Goal: Information Seeking & Learning: Learn about a topic

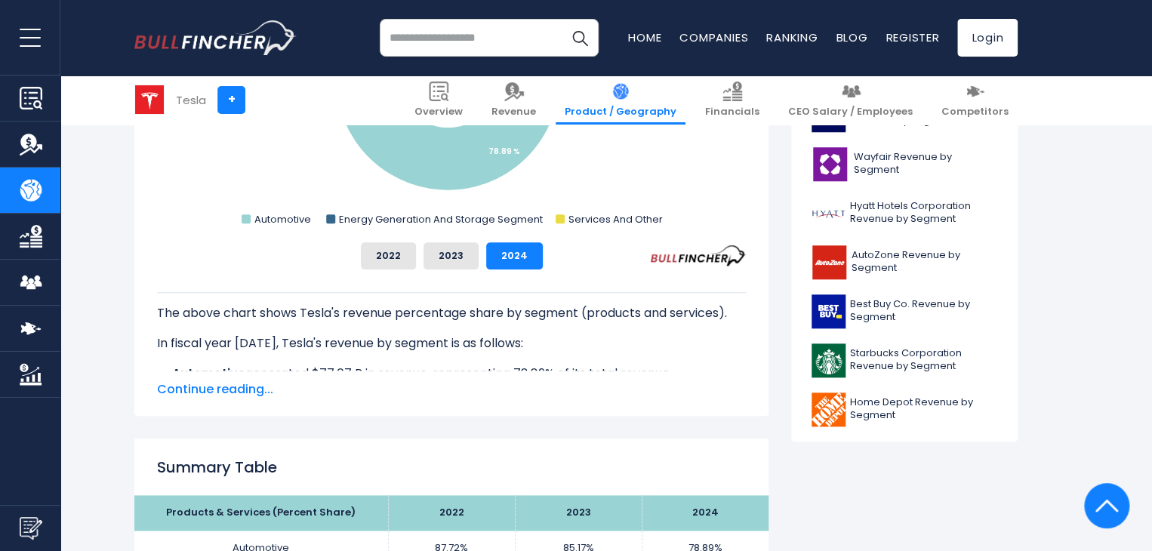
scroll to position [631, 0]
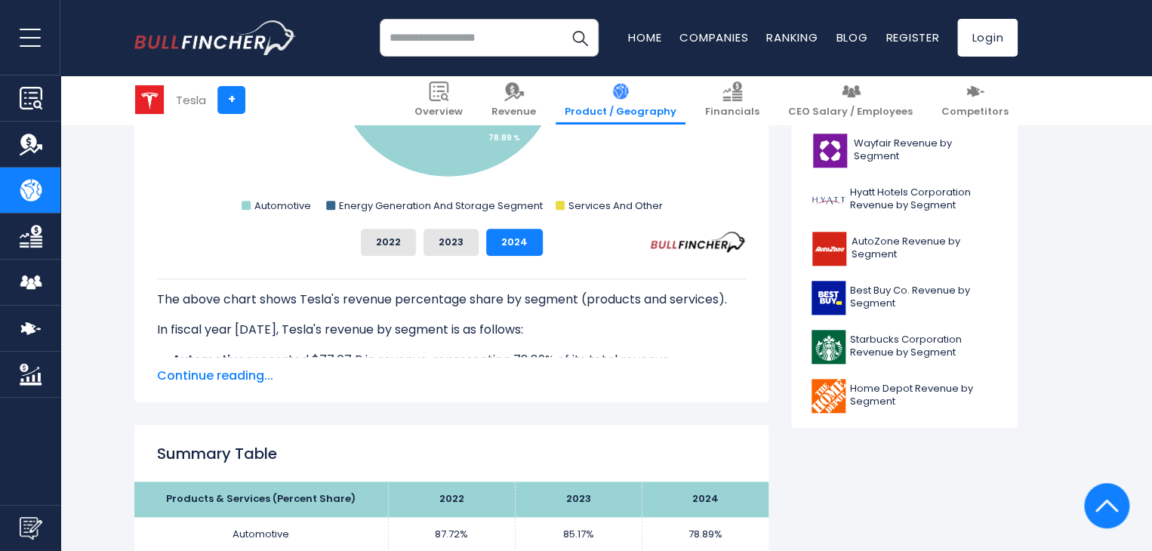
click at [210, 380] on span "Continue reading..." at bounding box center [451, 376] width 589 height 18
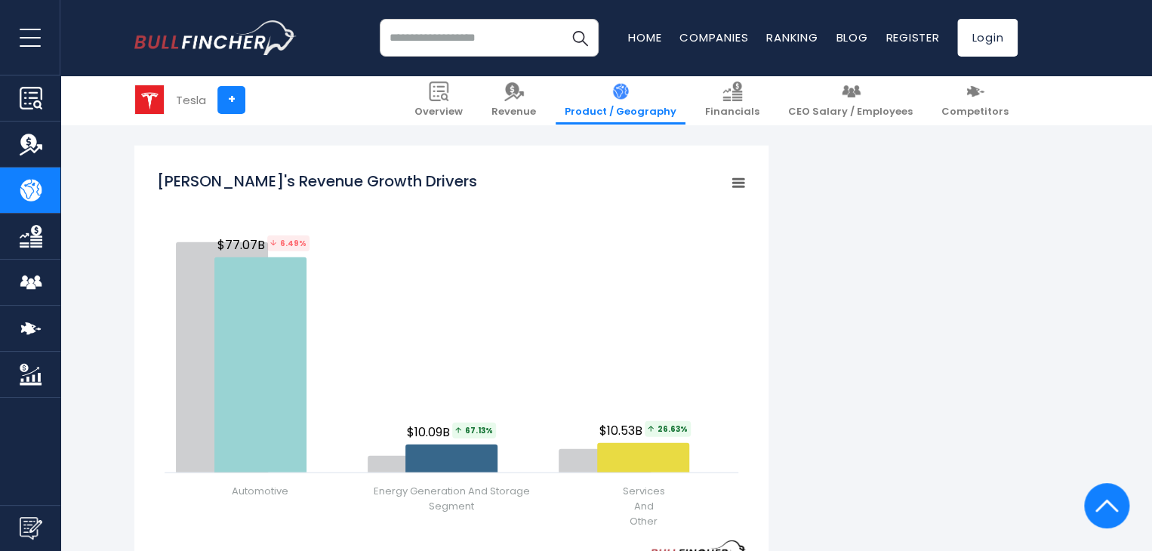
scroll to position [2103, 0]
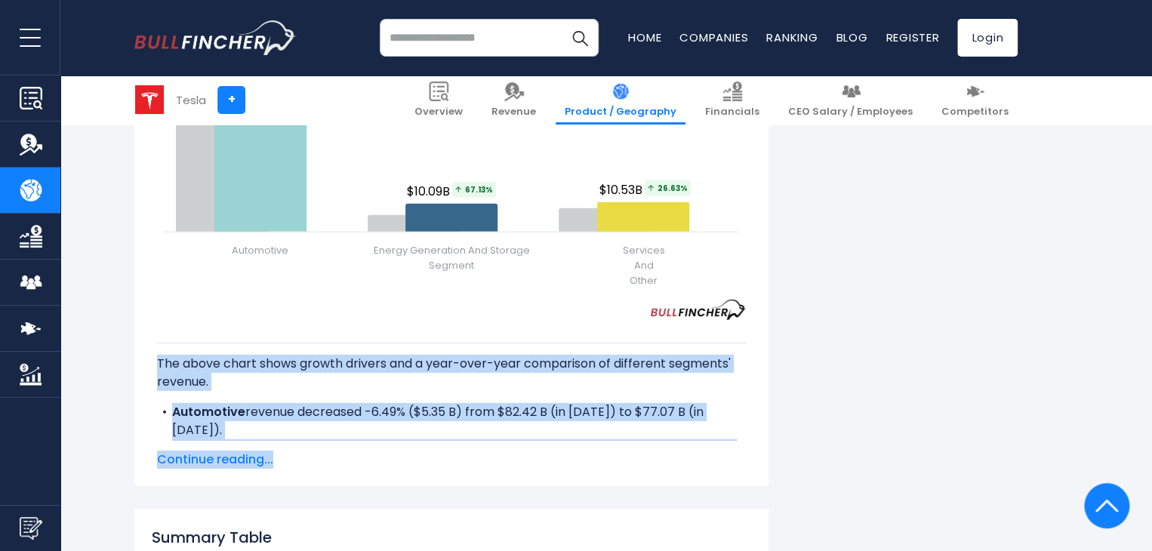
drag, startPoint x: 159, startPoint y: 293, endPoint x: 586, endPoint y: 442, distance: 453.3
copy div "The above chart shows Tesla's revenue percentage share by segment (products and…"
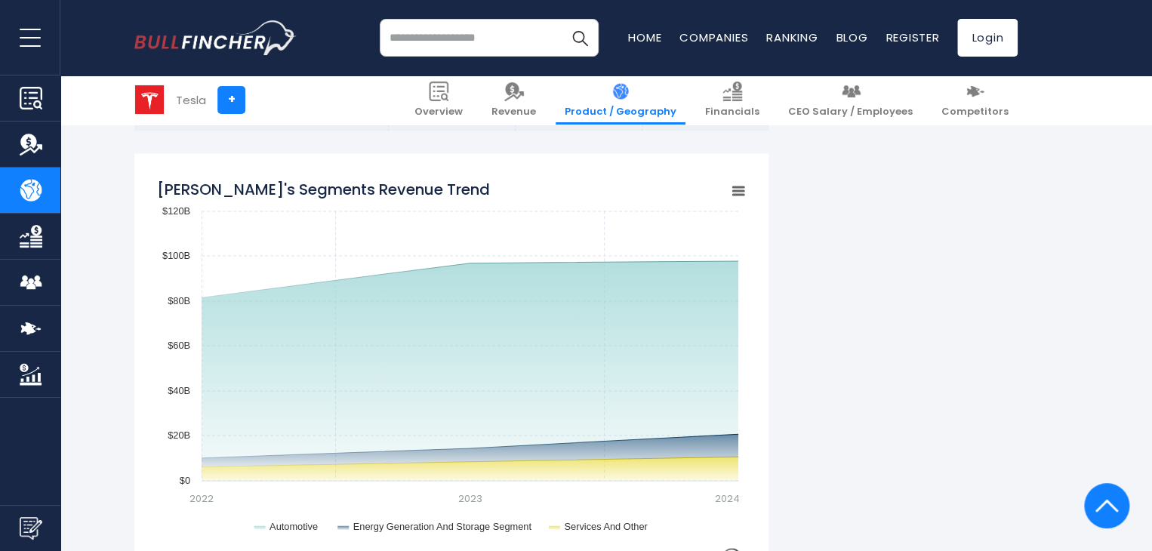
scroll to position [1303, 0]
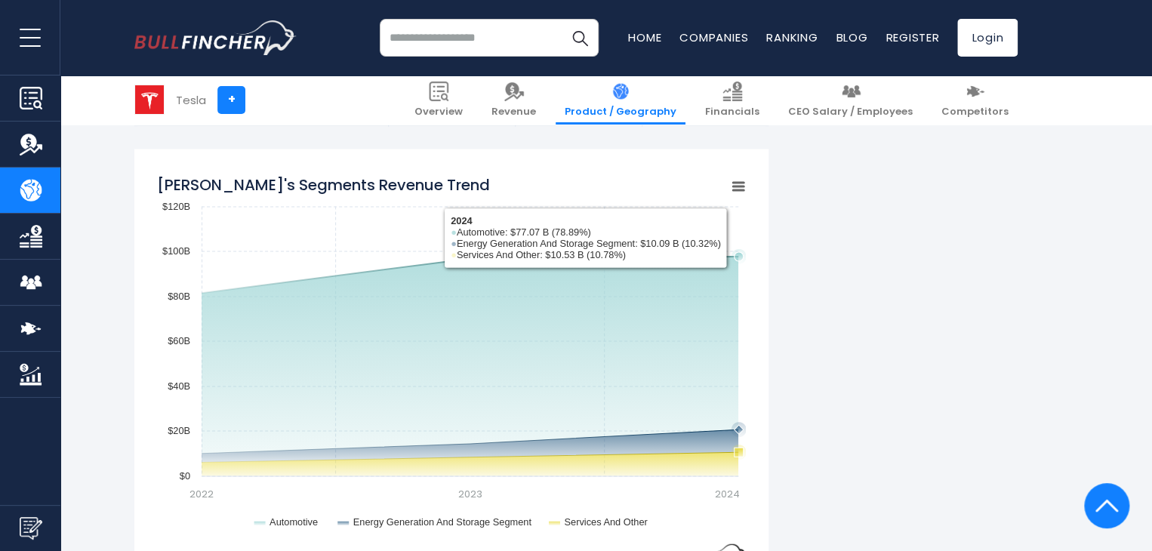
copy div "The above chart shows Tesla's revenue percentage share by segment (products and…"
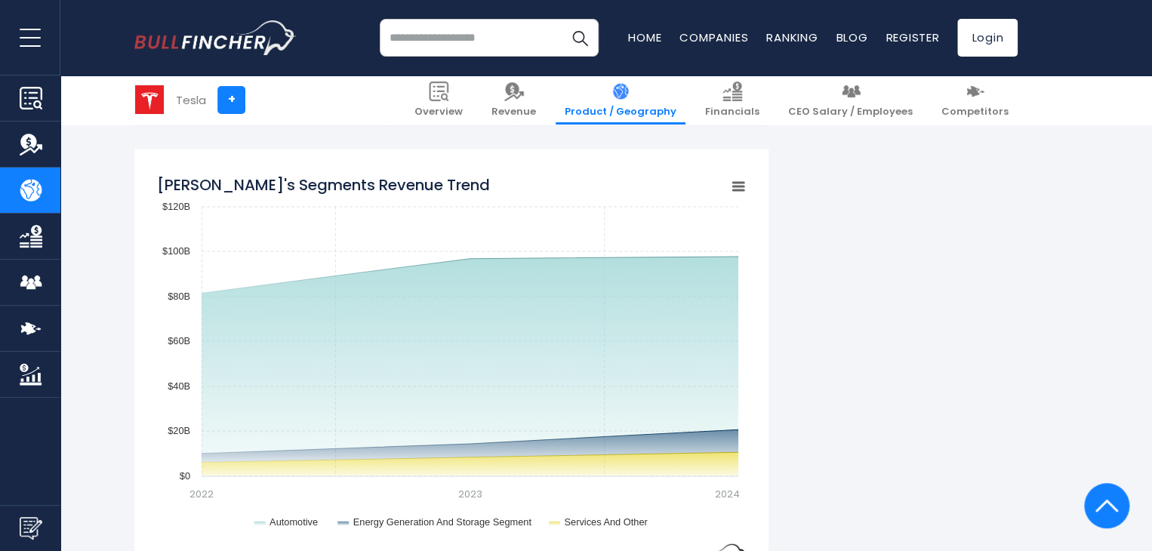
click at [546, 180] on rect "Tesla's Segments Revenue Trend" at bounding box center [451, 354] width 589 height 377
click at [735, 186] on icon "Tesla's Segments Revenue Trend" at bounding box center [738, 186] width 11 height 8
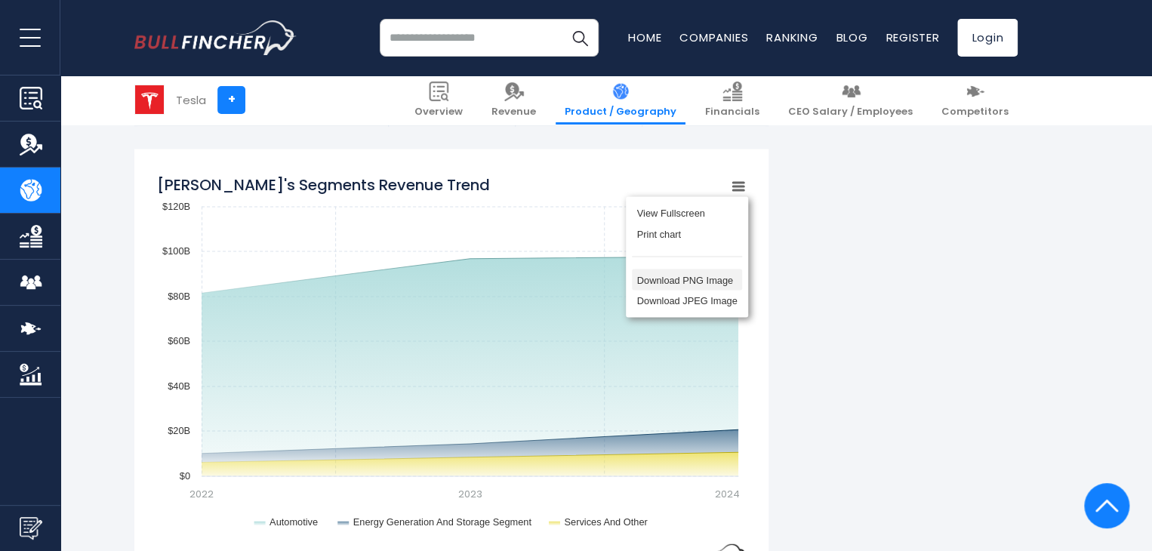
click at [694, 285] on li "Download PNG Image" at bounding box center [687, 279] width 110 height 21
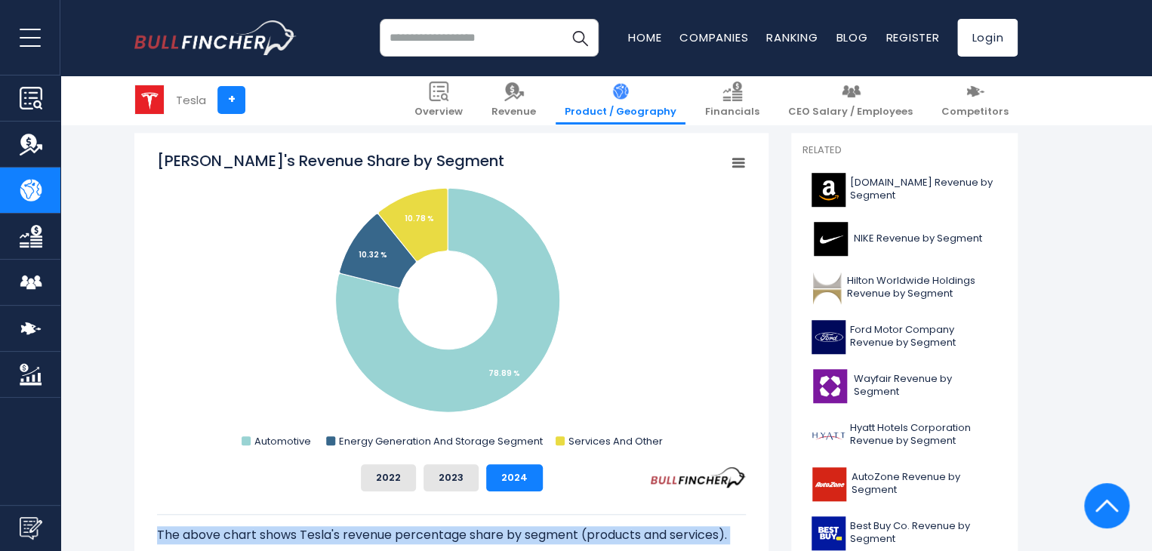
scroll to position [405, 0]
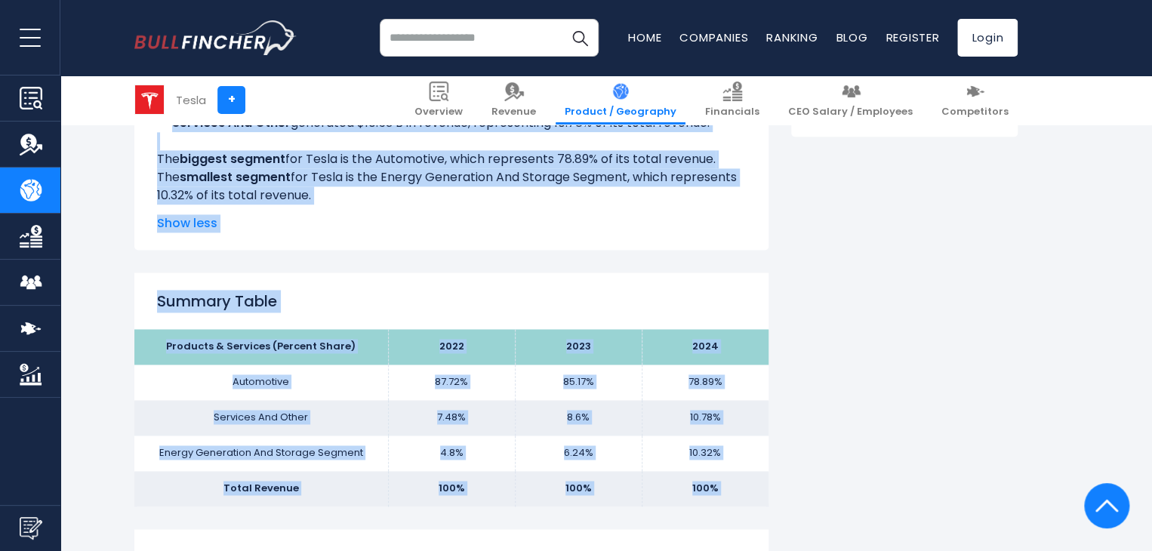
scroll to position [927, 0]
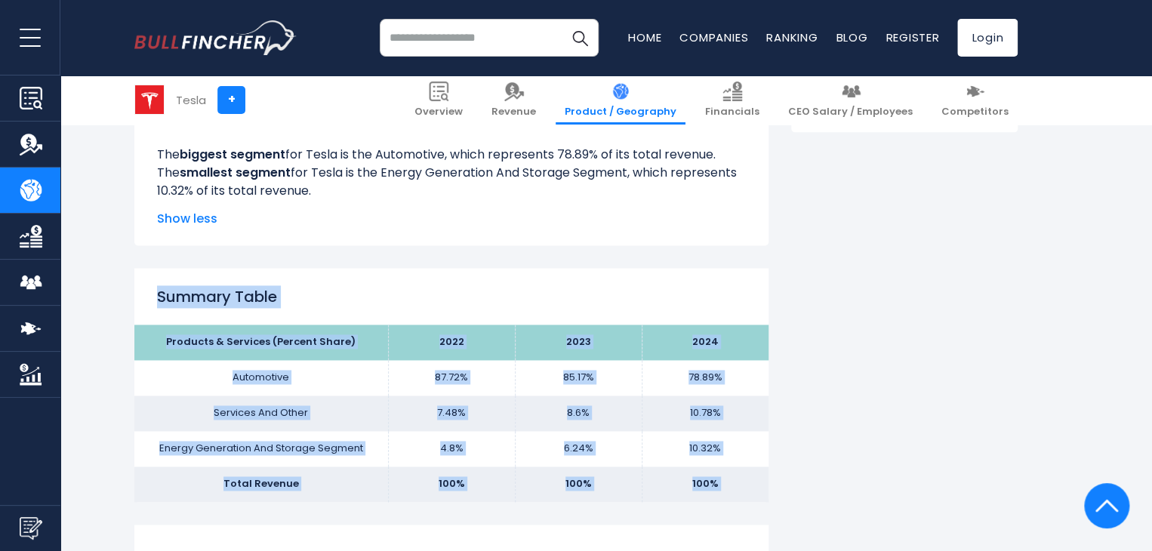
drag, startPoint x: 157, startPoint y: 291, endPoint x: 649, endPoint y: 529, distance: 546.9
copy div "Summary Table Products & Services (Percent Share) 2022 2023 2024 Automotive 87.…"
click at [339, 353] on th "Products & Services (Percent Share)" at bounding box center [261, 342] width 254 height 35
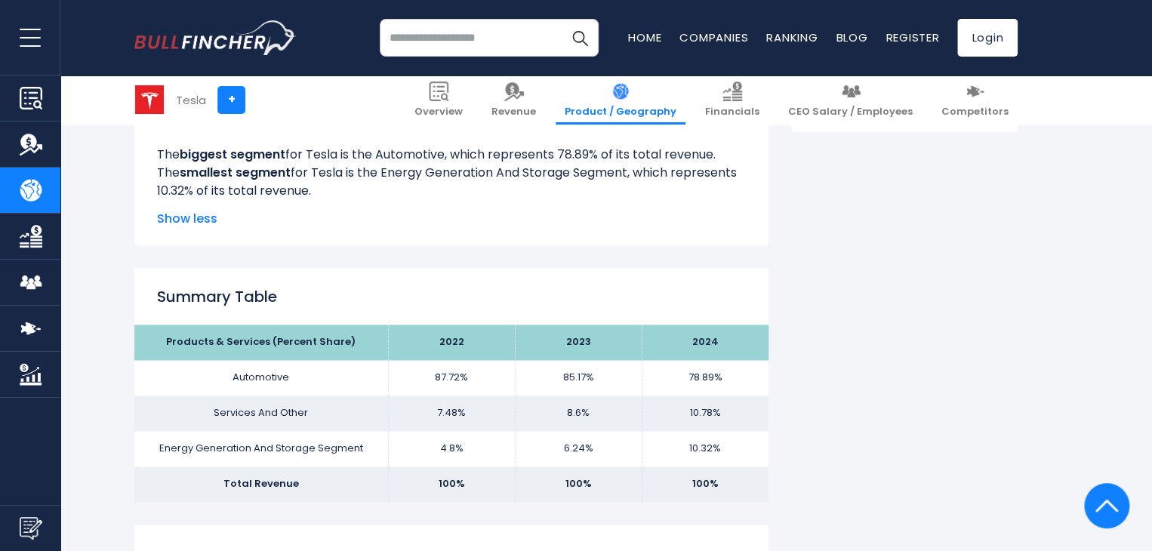
click at [269, 342] on th "Products & Services (Percent Share)" at bounding box center [261, 342] width 254 height 35
drag, startPoint x: 171, startPoint y: 343, endPoint x: 356, endPoint y: 343, distance: 185.7
click at [356, 343] on th "Products & Services (Percent Share)" at bounding box center [261, 342] width 254 height 35
copy th "Products & Services (Percent Share)"
drag, startPoint x: 718, startPoint y: 447, endPoint x: 717, endPoint y: 404, distance: 43.0
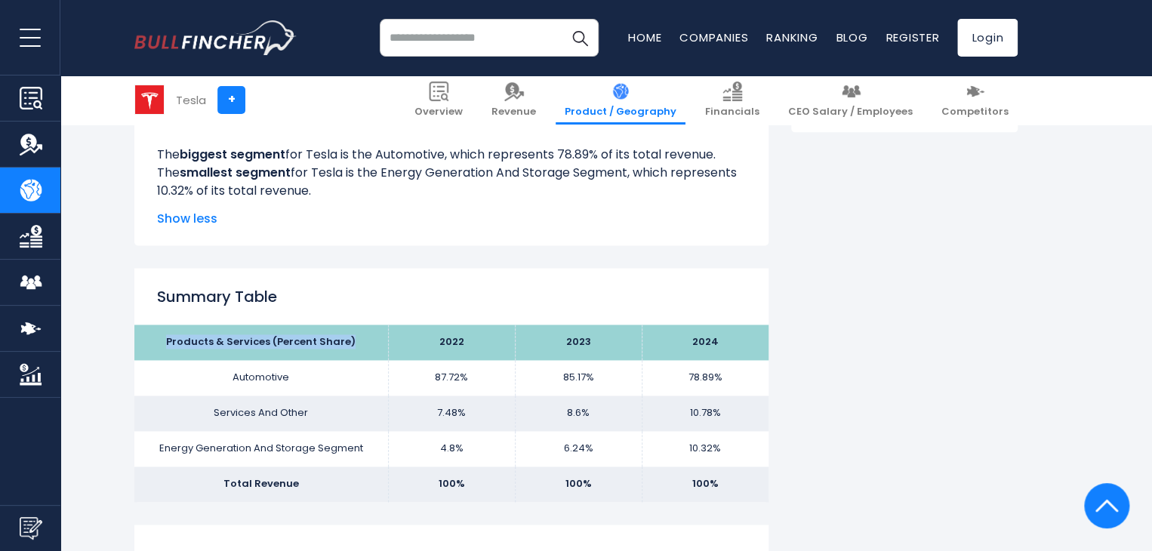
click at [717, 404] on tbody "Products & Services (Percent Share) 2022 2023 2024 Automotive 87.72% 85.17% Ser…" at bounding box center [451, 413] width 634 height 177
click at [685, 374] on td "78.89%" at bounding box center [705, 377] width 127 height 35
drag, startPoint x: 689, startPoint y: 374, endPoint x: 722, endPoint y: 374, distance: 33.2
click at [722, 374] on td "78.89%" at bounding box center [705, 377] width 127 height 35
copy td "78.89%"
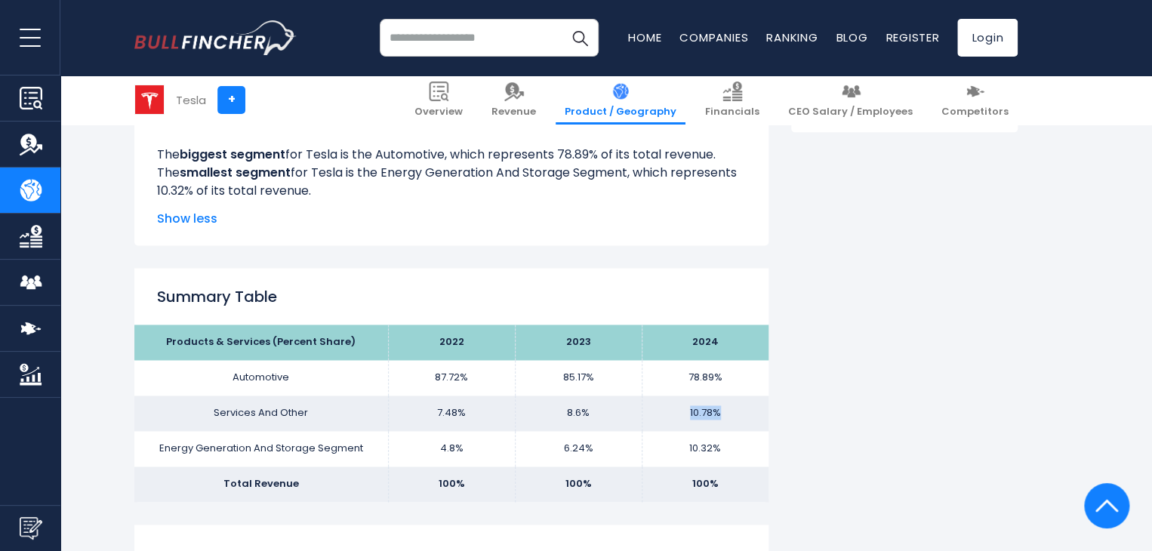
drag, startPoint x: 689, startPoint y: 408, endPoint x: 728, endPoint y: 410, distance: 38.5
click at [728, 410] on td "10.78%" at bounding box center [705, 413] width 127 height 35
copy td "10.78%"
drag, startPoint x: 690, startPoint y: 447, endPoint x: 727, endPoint y: 448, distance: 37.0
click at [727, 448] on td "10.32%" at bounding box center [705, 448] width 127 height 35
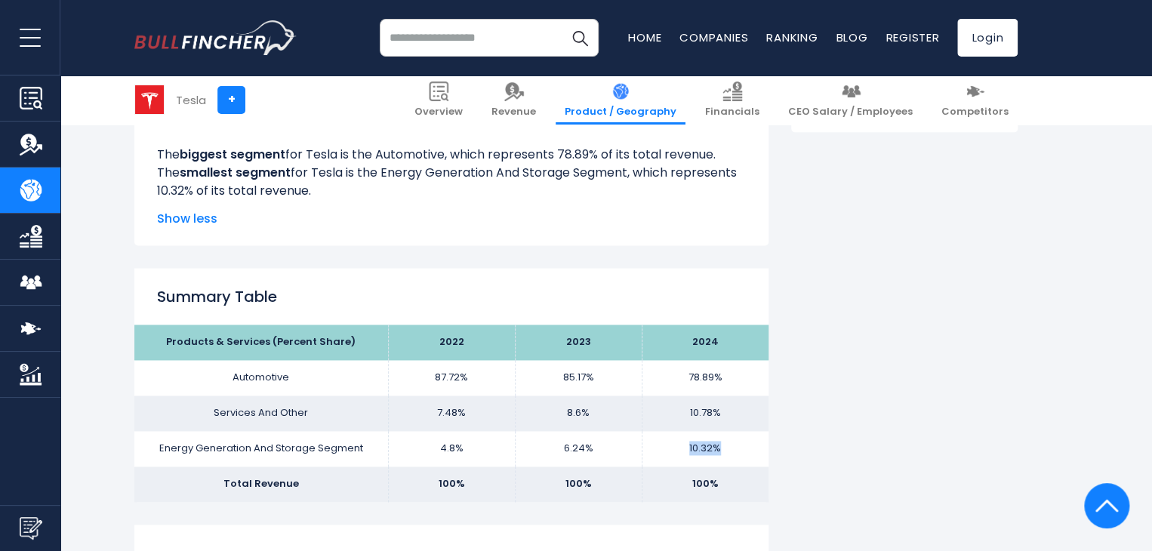
copy td "10.32%"
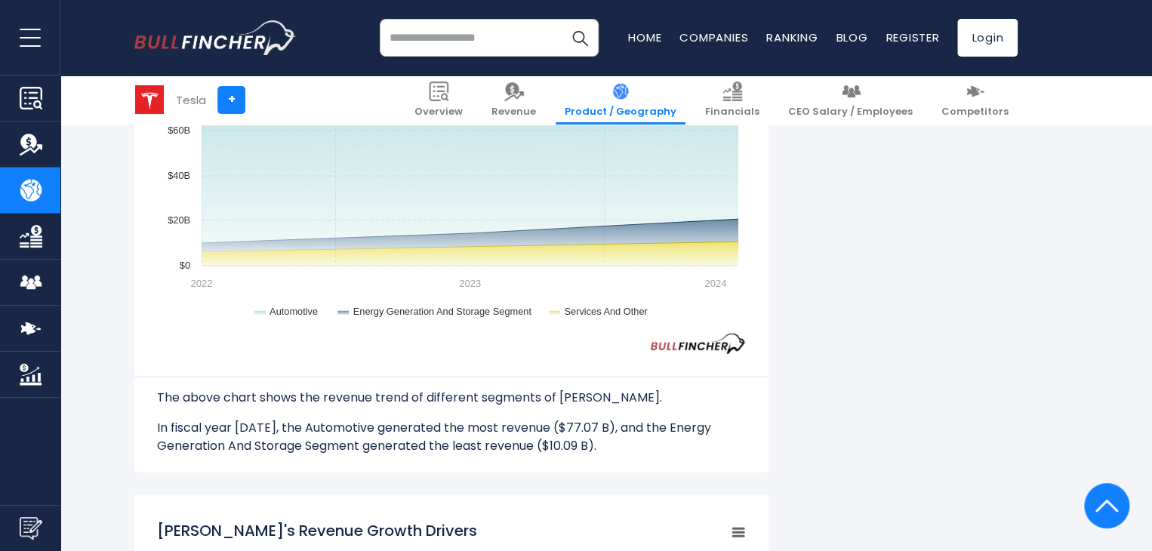
scroll to position [1546, 0]
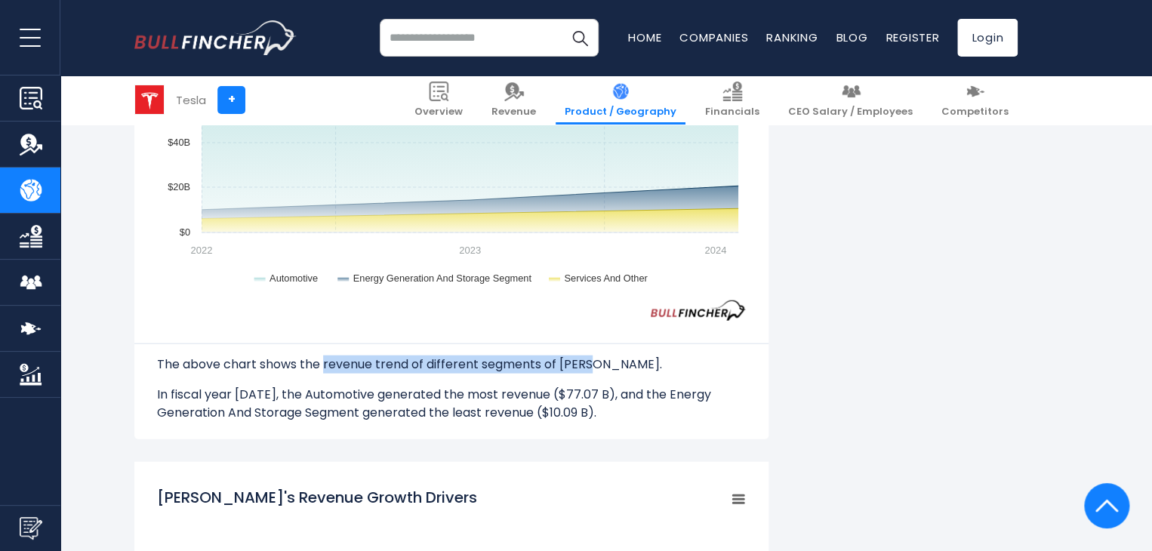
drag, startPoint x: 323, startPoint y: 365, endPoint x: 589, endPoint y: 360, distance: 266.5
click at [589, 360] on p "The above chart shows the revenue trend of different segments of Tesla." at bounding box center [451, 365] width 589 height 18
copy p "revenue trend of different segments of Tesla"
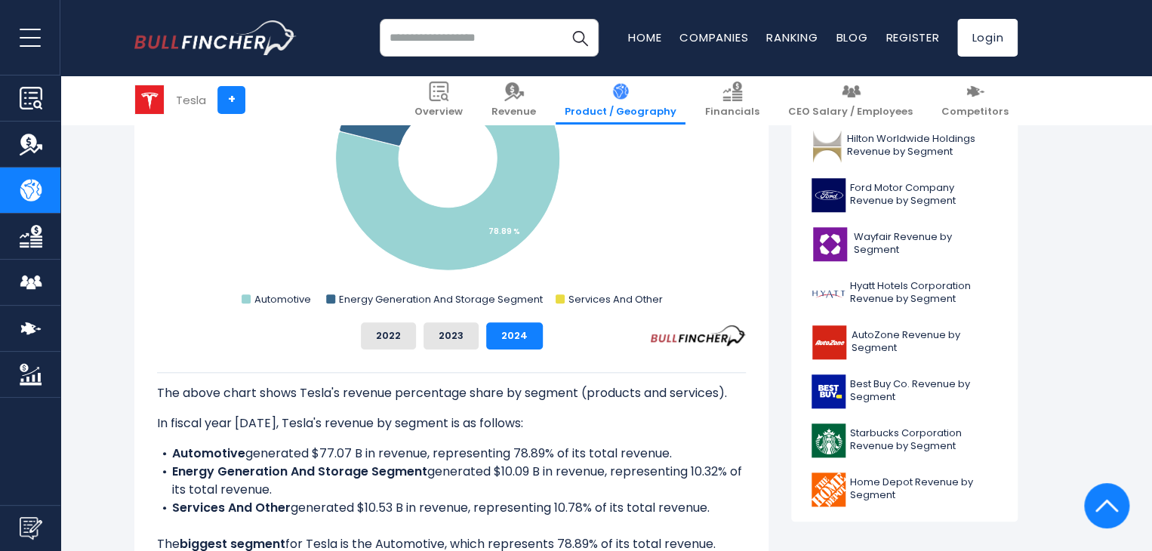
scroll to position [528, 0]
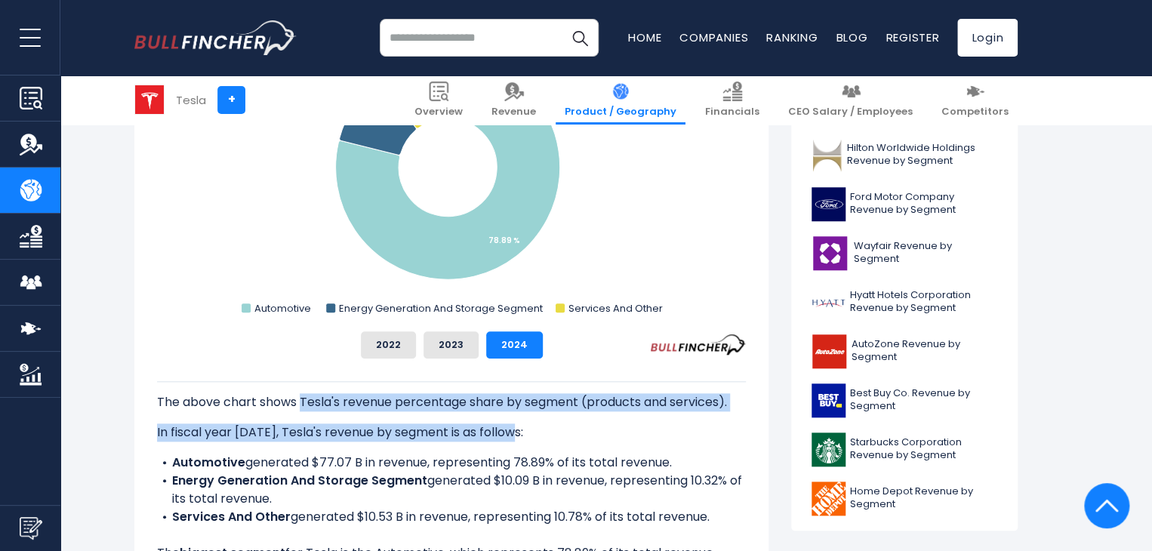
drag, startPoint x: 301, startPoint y: 402, endPoint x: 546, endPoint y: 414, distance: 244.8
click at [546, 414] on div "The above chart shows Tesla's revenue percentage share by segment (products and…" at bounding box center [451, 489] width 589 height 217
click at [568, 410] on p "The above chart shows Tesla's revenue percentage share by segment (products and…" at bounding box center [451, 402] width 589 height 18
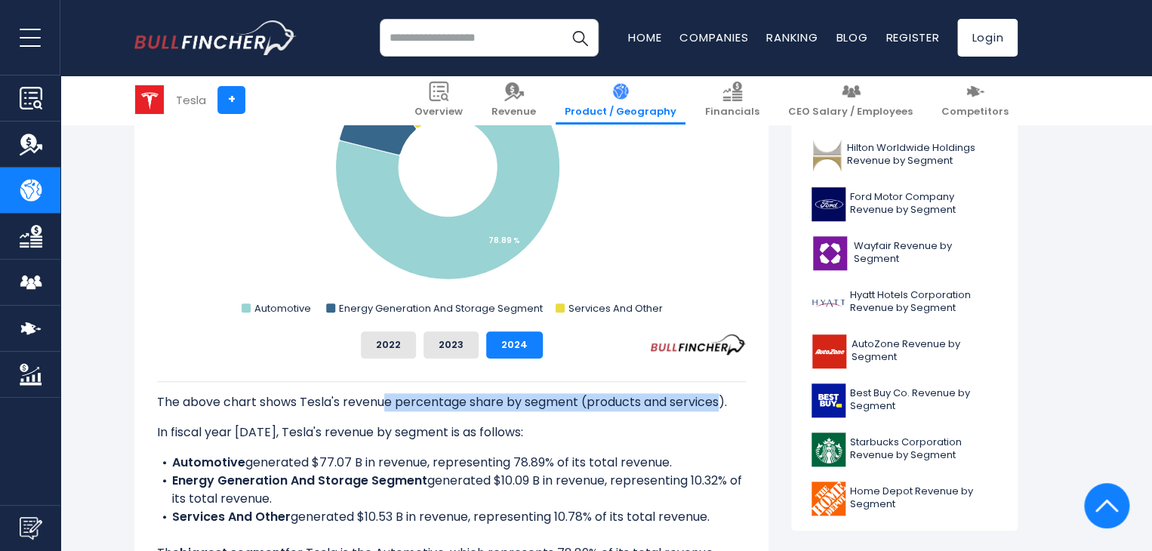
drag, startPoint x: 724, startPoint y: 402, endPoint x: 383, endPoint y: 399, distance: 341.2
click at [383, 399] on p "The above chart shows Tesla's revenue percentage share by segment (products and…" at bounding box center [451, 402] width 589 height 18
click at [456, 343] on button "2023" at bounding box center [450, 344] width 55 height 27
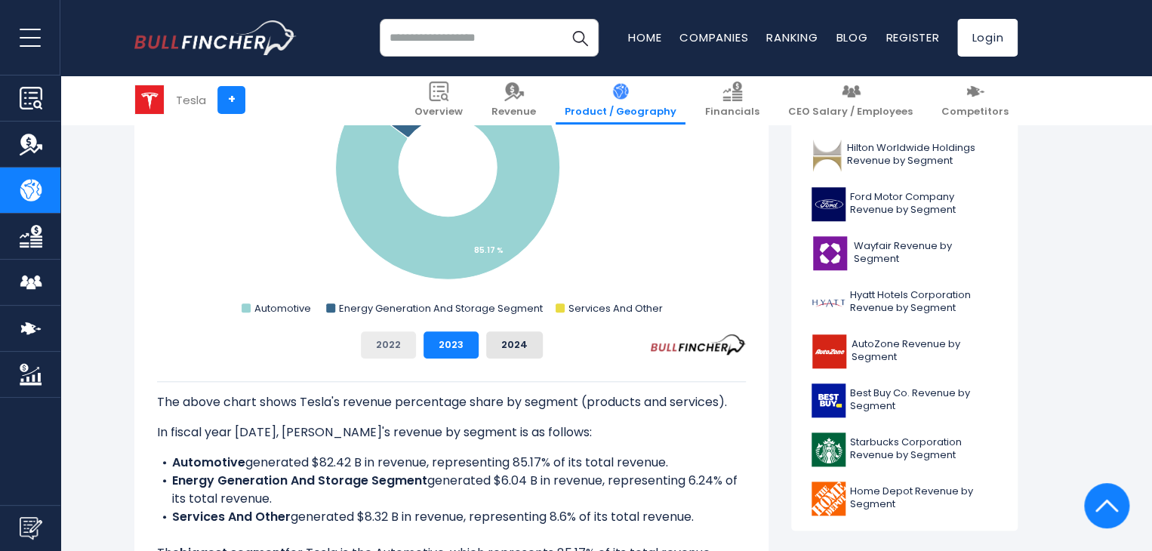
click at [396, 351] on button "2022" at bounding box center [388, 344] width 55 height 27
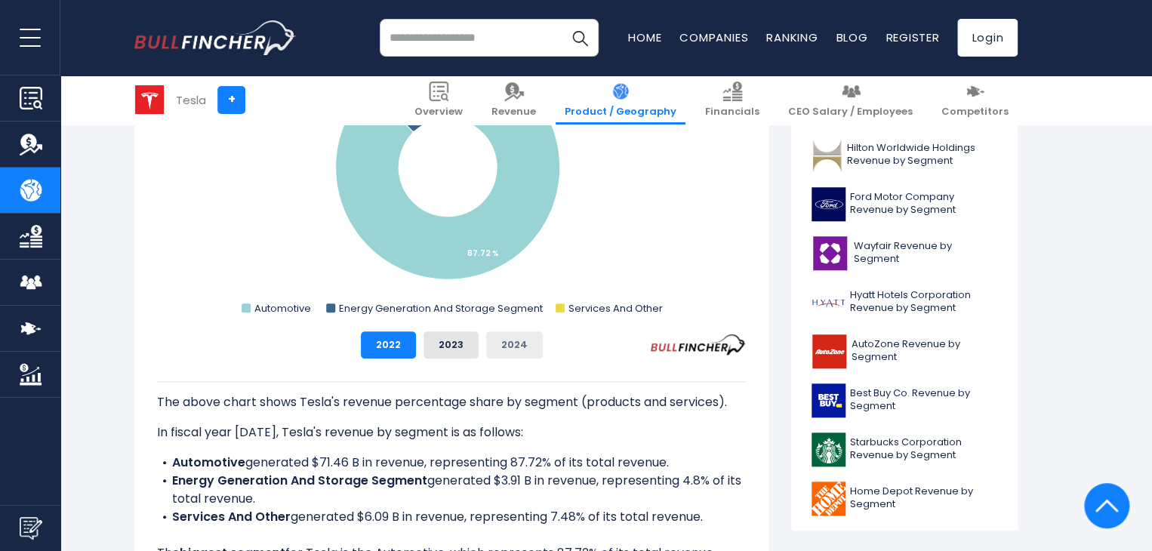
click at [497, 350] on button "2024" at bounding box center [514, 344] width 57 height 27
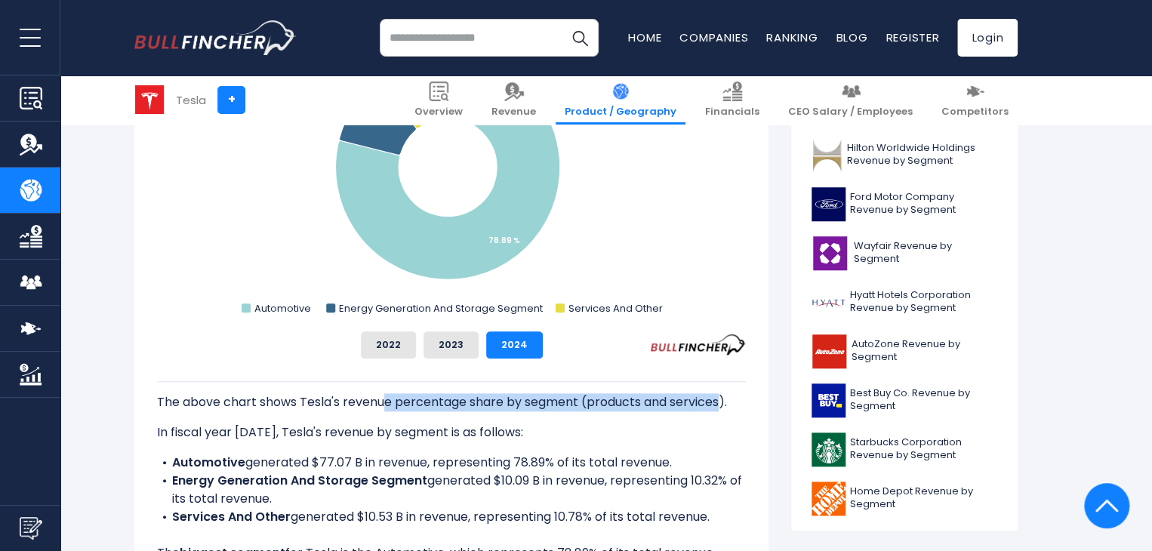
click at [494, 405] on p "The above chart shows Tesla's revenue percentage share by segment (products and…" at bounding box center [451, 402] width 589 height 18
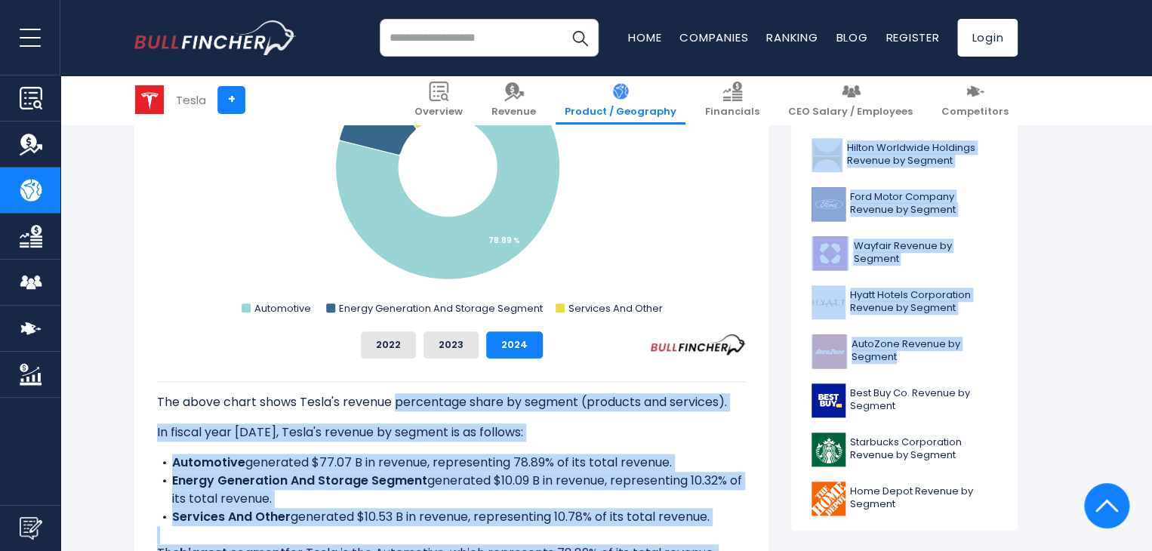
drag, startPoint x: 396, startPoint y: 402, endPoint x: 791, endPoint y: 402, distance: 395.5
click at [720, 394] on p "The above chart shows Tesla's revenue percentage share by segment (products and…" at bounding box center [451, 402] width 589 height 18
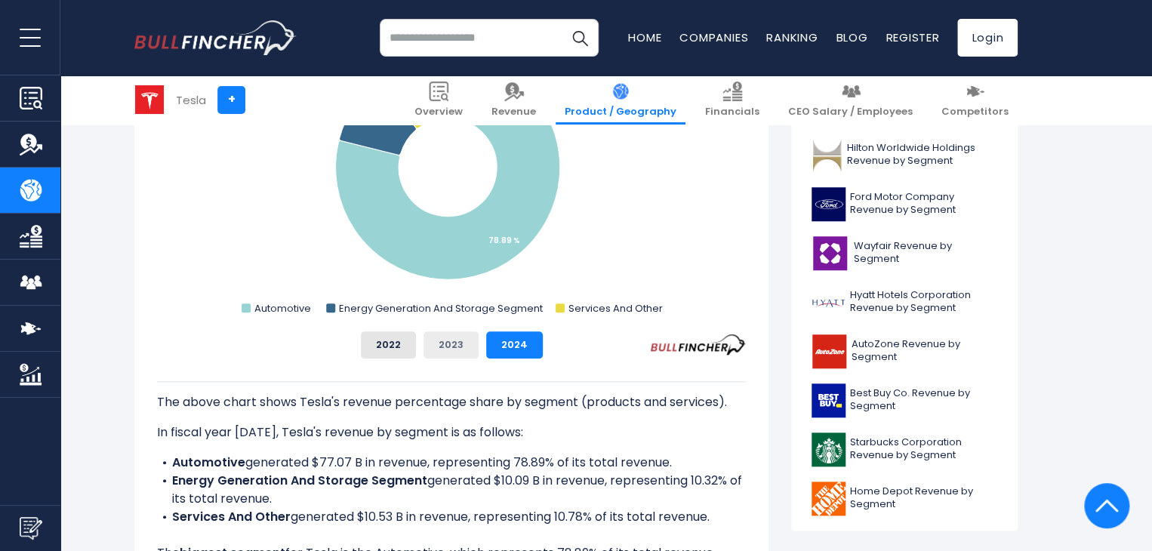
click at [454, 346] on button "2023" at bounding box center [450, 344] width 55 height 27
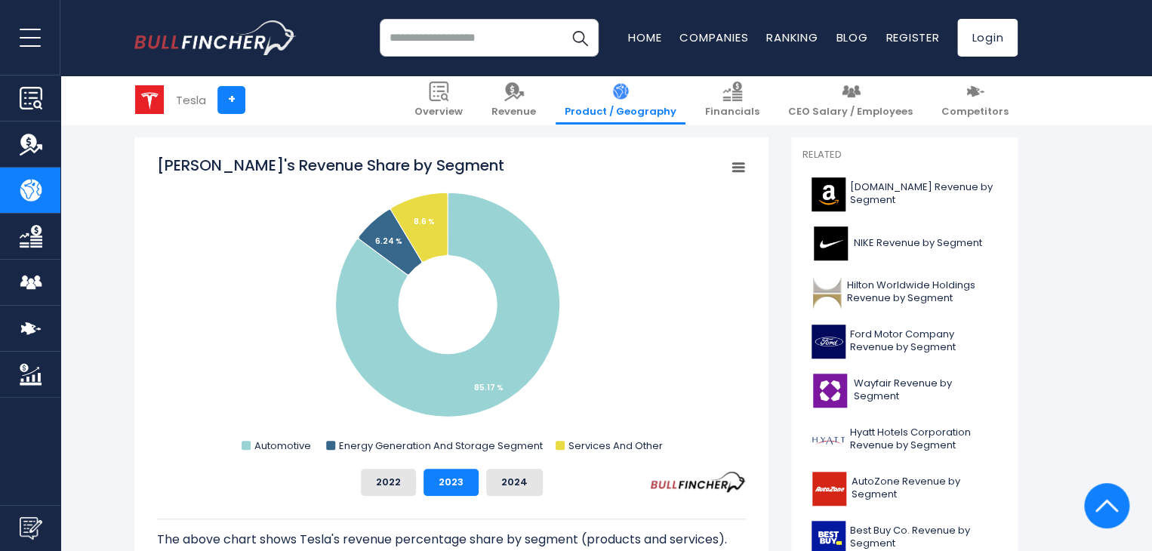
scroll to position [401, 0]
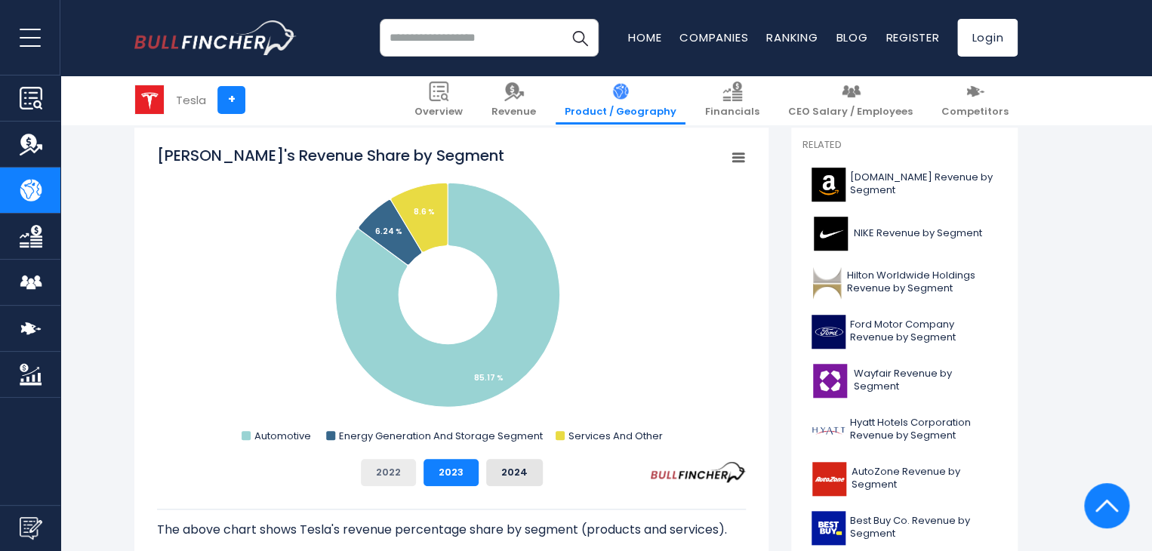
click at [381, 470] on button "2022" at bounding box center [388, 472] width 55 height 27
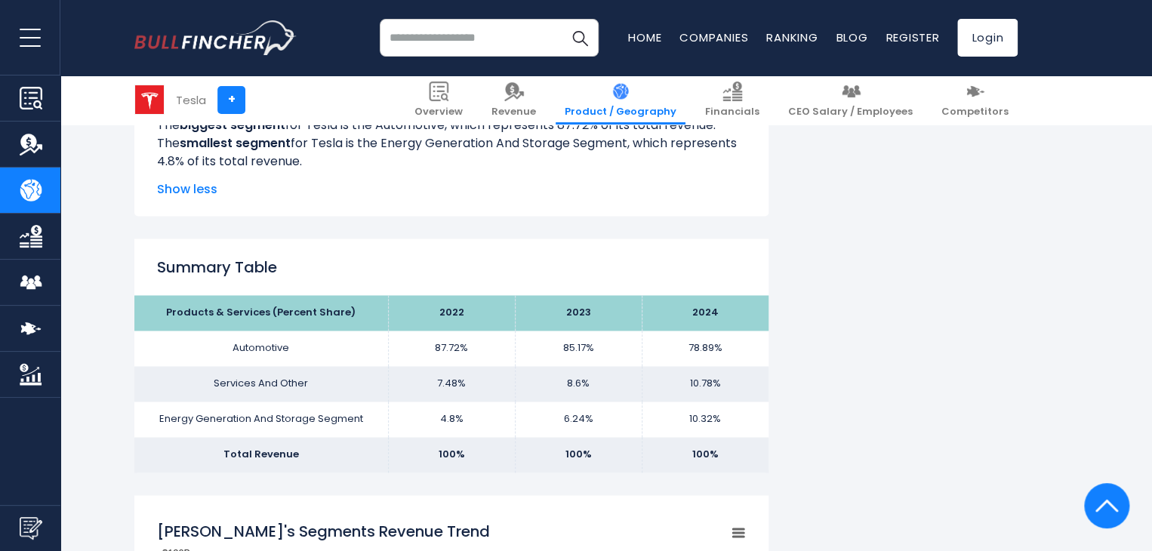
scroll to position [980, 0]
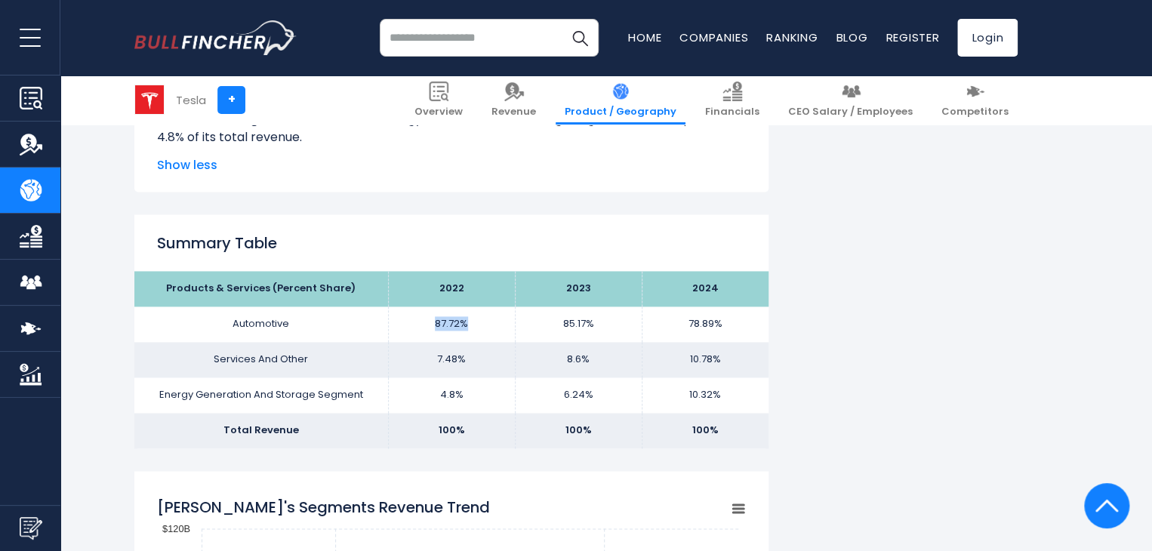
drag, startPoint x: 465, startPoint y: 324, endPoint x: 418, endPoint y: 324, distance: 46.8
click at [418, 324] on td "87.72%" at bounding box center [451, 323] width 127 height 35
copy td "87.72%"
drag, startPoint x: 438, startPoint y: 357, endPoint x: 476, endPoint y: 356, distance: 38.5
click at [476, 356] on td "7.48%" at bounding box center [451, 359] width 127 height 35
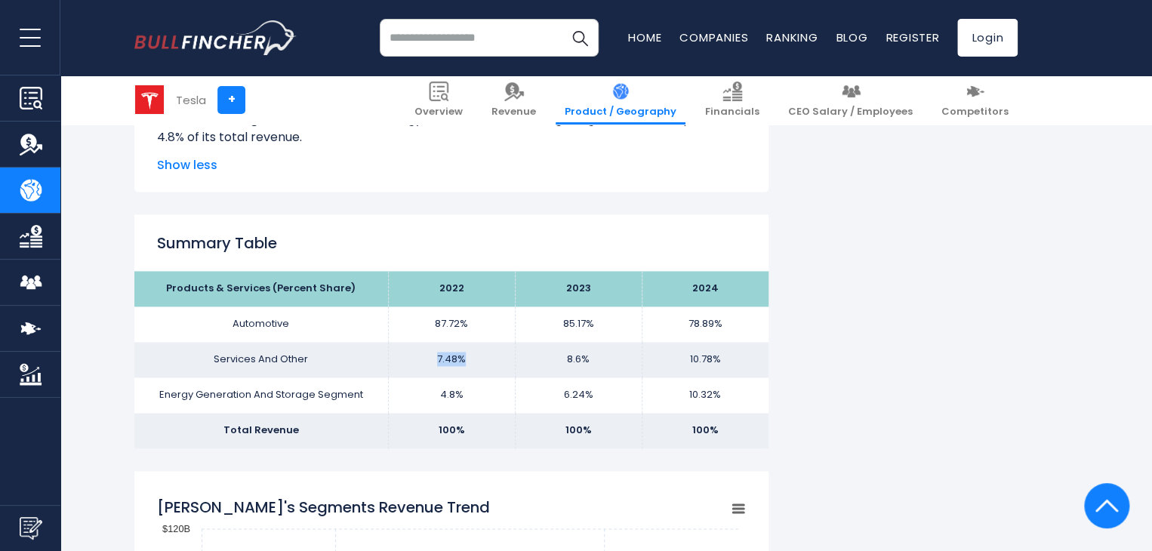
copy td "7.48%"
drag, startPoint x: 460, startPoint y: 397, endPoint x: 429, endPoint y: 392, distance: 31.4
click at [429, 392] on td "4.8%" at bounding box center [451, 394] width 127 height 35
drag, startPoint x: 590, startPoint y: 324, endPoint x: 555, endPoint y: 323, distance: 35.5
click at [555, 323] on td "85.17%" at bounding box center [578, 323] width 127 height 35
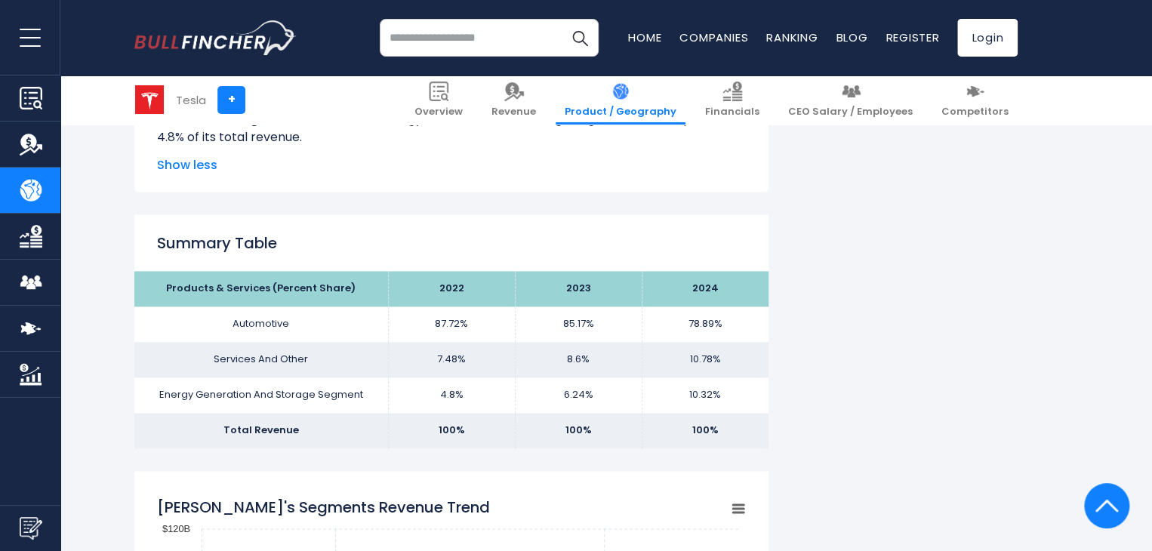
click at [568, 357] on td "8.6%" at bounding box center [578, 359] width 127 height 35
drag, startPoint x: 568, startPoint y: 357, endPoint x: 592, endPoint y: 357, distance: 24.2
click at [592, 357] on td "8.6%" at bounding box center [578, 359] width 127 height 35
drag, startPoint x: 565, startPoint y: 393, endPoint x: 593, endPoint y: 393, distance: 27.2
click at [593, 393] on td "6.24%" at bounding box center [578, 394] width 127 height 35
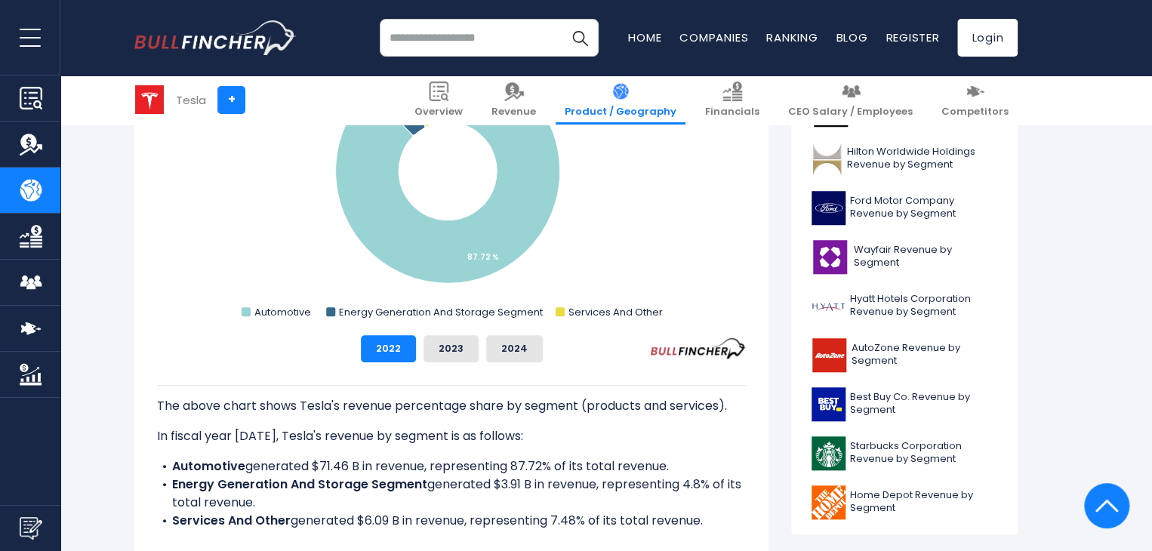
scroll to position [549, 0]
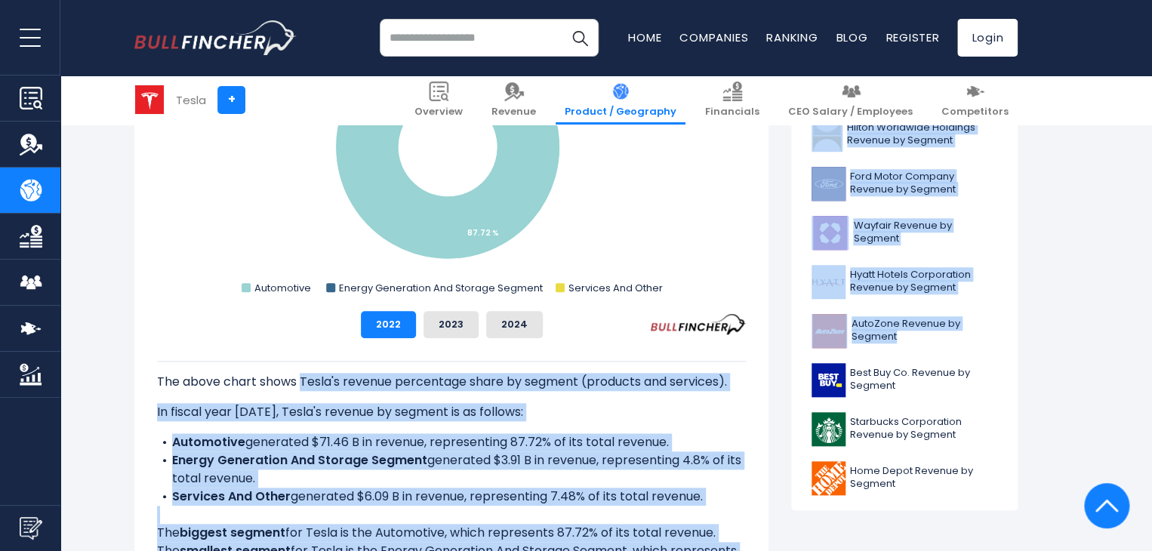
drag, startPoint x: 303, startPoint y: 381, endPoint x: 791, endPoint y: 389, distance: 488.4
click at [734, 387] on p "The above chart shows Tesla's revenue percentage share by segment (products and…" at bounding box center [451, 382] width 589 height 18
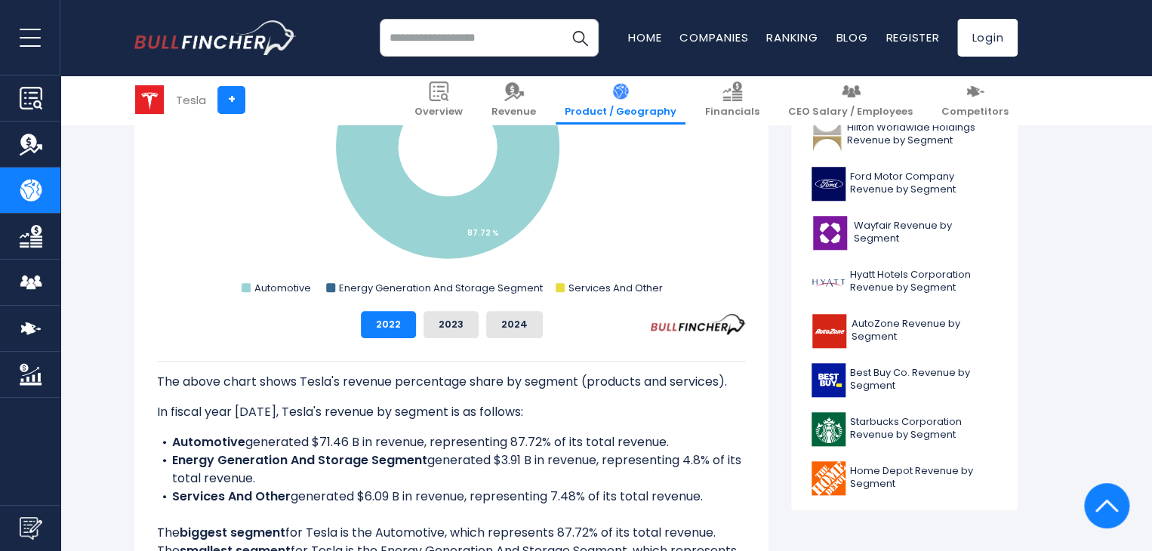
click at [576, 381] on p "The above chart shows Tesla's revenue percentage share by segment (products and…" at bounding box center [451, 382] width 589 height 18
drag, startPoint x: 576, startPoint y: 381, endPoint x: 322, endPoint y: 383, distance: 253.6
click at [322, 383] on p "The above chart shows Tesla's revenue percentage share by segment (products and…" at bounding box center [451, 382] width 589 height 18
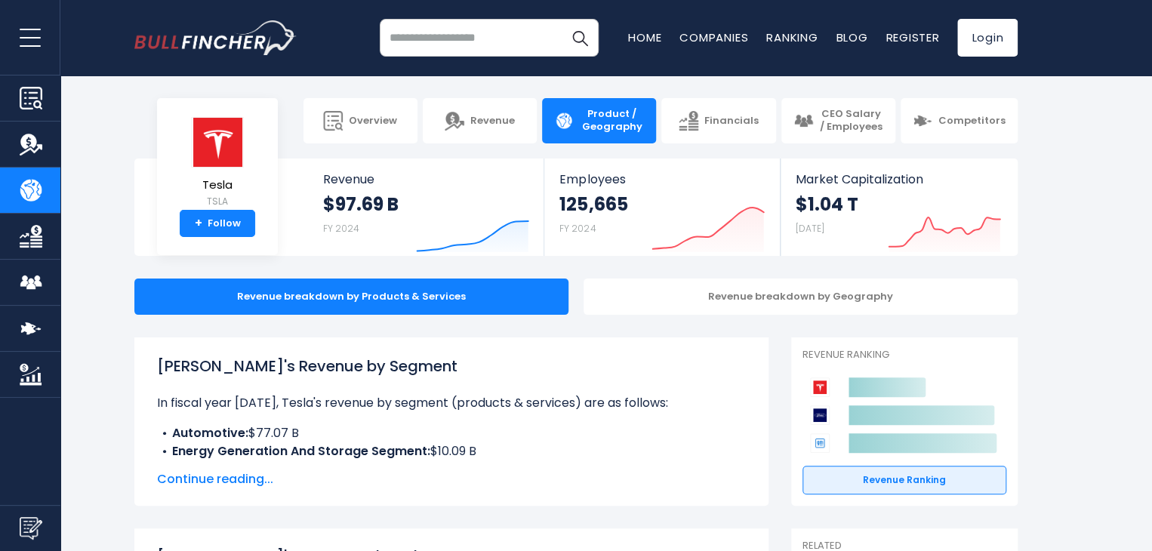
click at [37, 37] on span "open menu" at bounding box center [30, 38] width 21 height 2
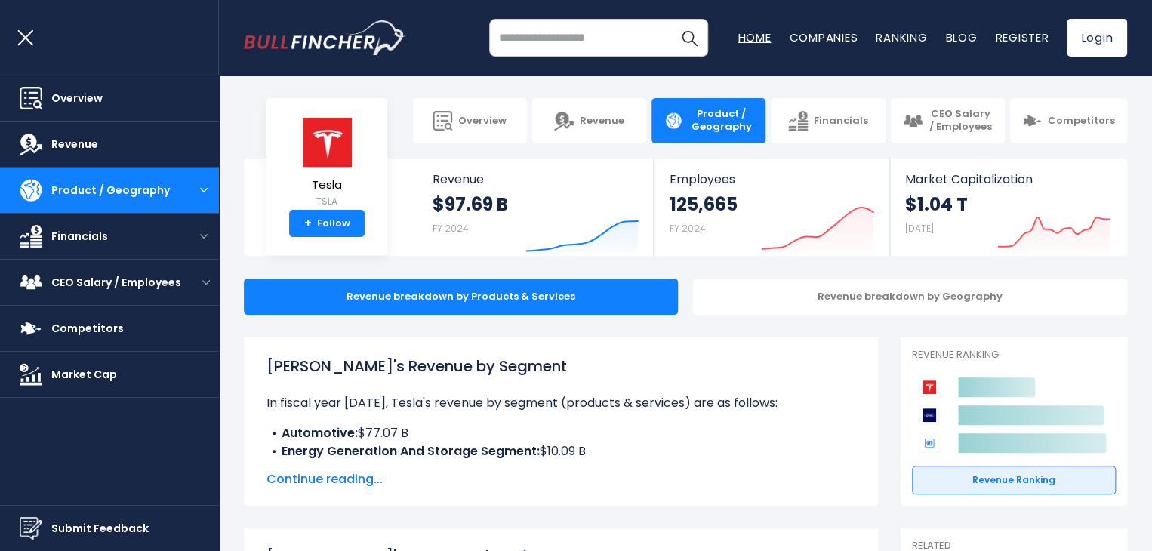
click at [752, 40] on link "Home" at bounding box center [753, 37] width 33 height 16
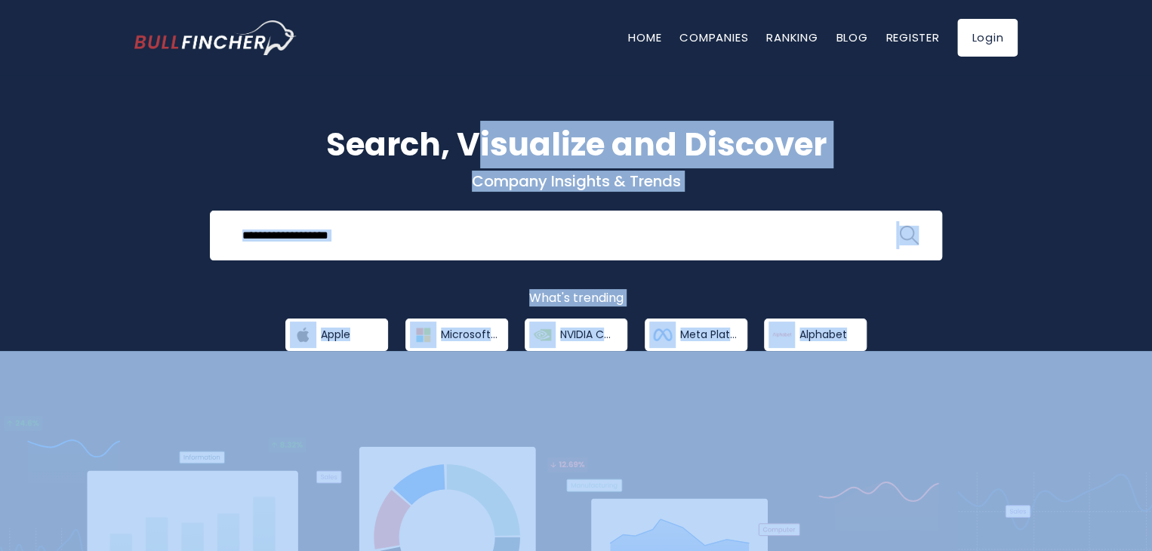
click at [682, 475] on div "Search, Visualize and Discover Company Insights & Trends Recent searches Trendi…" at bounding box center [576, 358] width 1152 height 611
